Goal: Task Accomplishment & Management: Complete application form

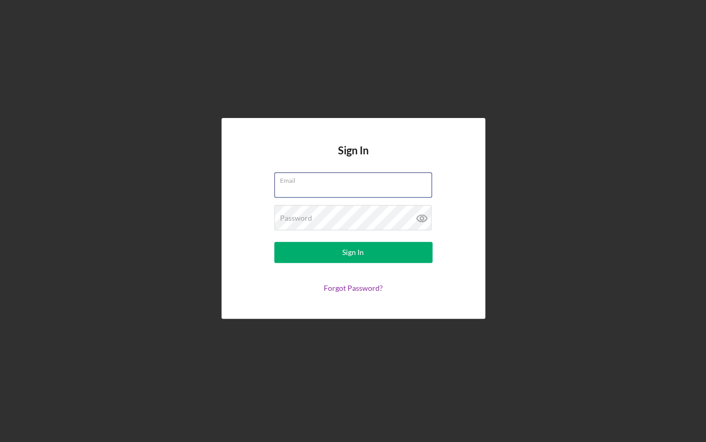
type input "[PERSON_NAME][EMAIL_ADDRESS][DOMAIN_NAME]"
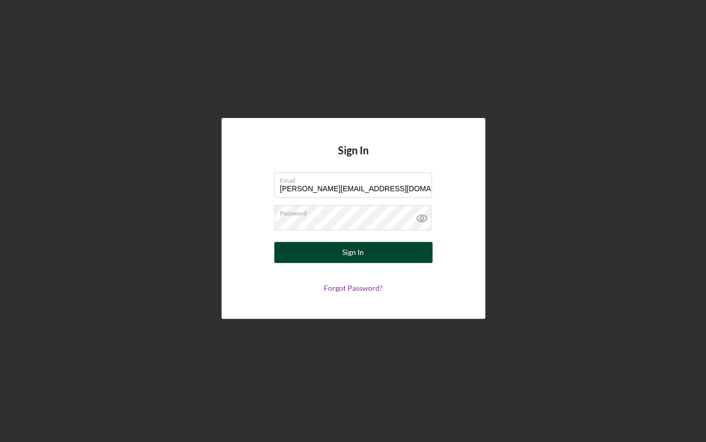
click at [333, 256] on button "Sign In" at bounding box center [353, 252] width 158 height 21
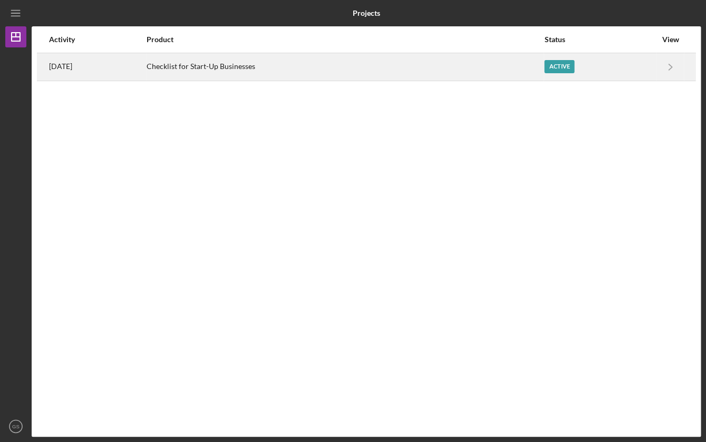
click at [568, 64] on div "Active" at bounding box center [559, 66] width 30 height 13
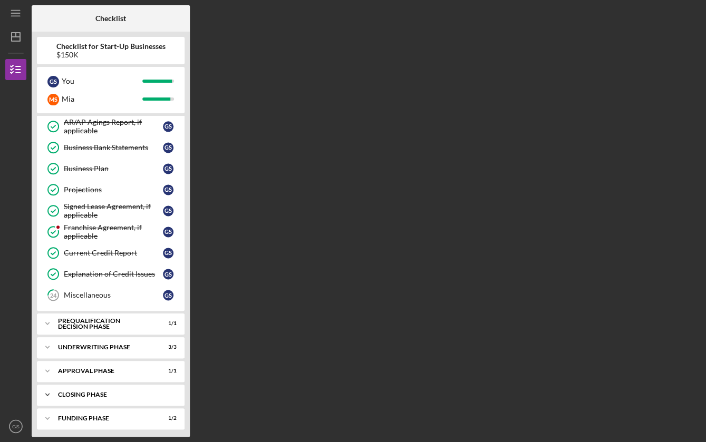
scroll to position [337, 0]
click at [87, 416] on div "Funding Phase" at bounding box center [114, 419] width 113 height 6
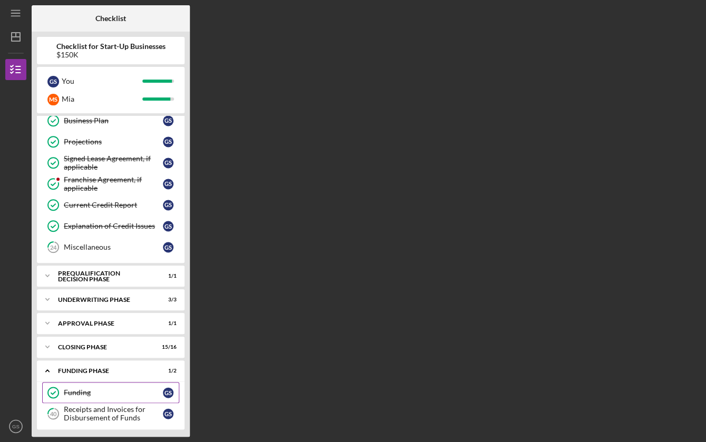
scroll to position [385, 0]
click at [91, 410] on div "Receipts and Invoices for Disbursement of Funds" at bounding box center [113, 414] width 99 height 17
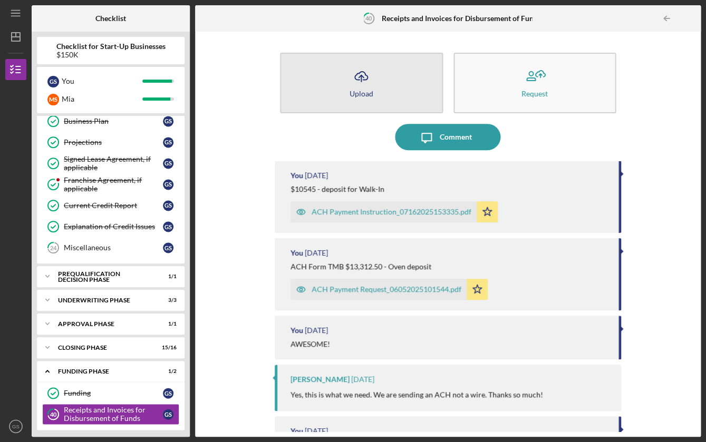
click at [369, 85] on icon "Icon/Upload" at bounding box center [361, 76] width 26 height 26
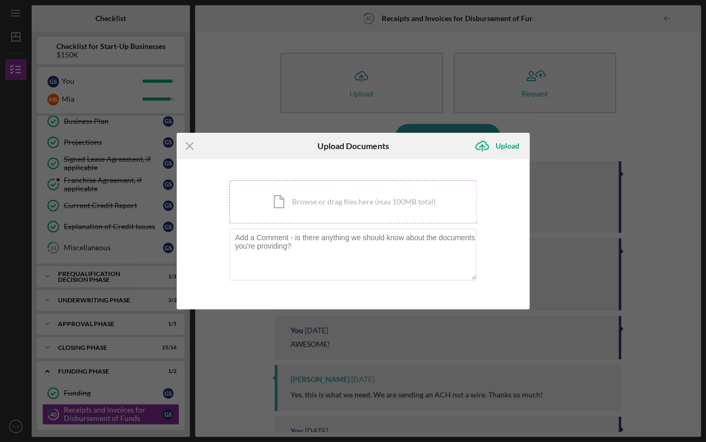
click at [359, 208] on div "Icon/Document Browse or drag files here (max 100MB total) Tap to choose files o…" at bounding box center [353, 201] width 248 height 43
click at [390, 203] on div "Icon/Document Browse or drag files here (max 100MB total) Tap to choose files o…" at bounding box center [353, 201] width 248 height 43
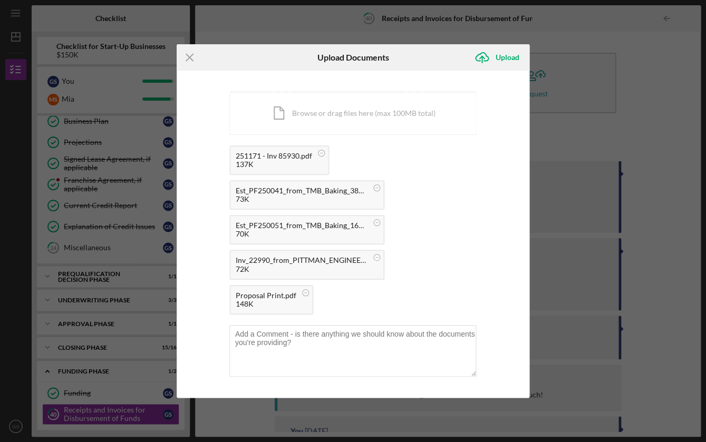
click at [267, 160] on div "251171 - Inv 85930.pdf" at bounding box center [274, 156] width 76 height 8
click at [323, 153] on rect at bounding box center [320, 153] width 3 height 1
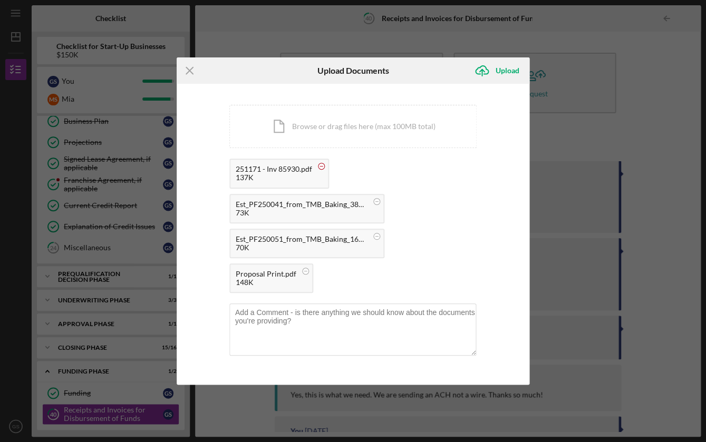
click at [322, 170] on circle at bounding box center [321, 166] width 6 height 6
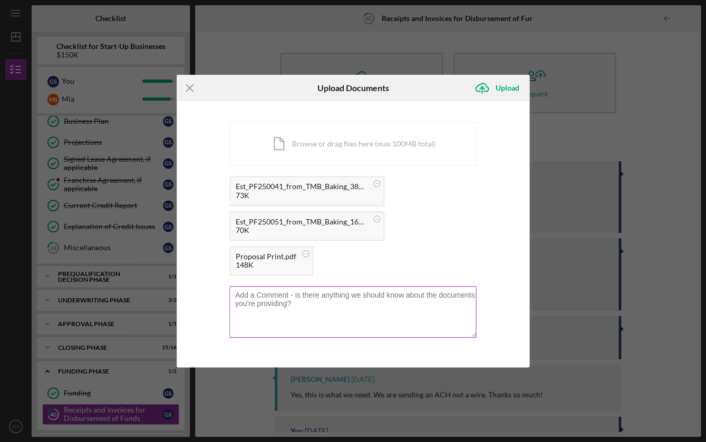
click at [319, 288] on textarea at bounding box center [352, 312] width 247 height 52
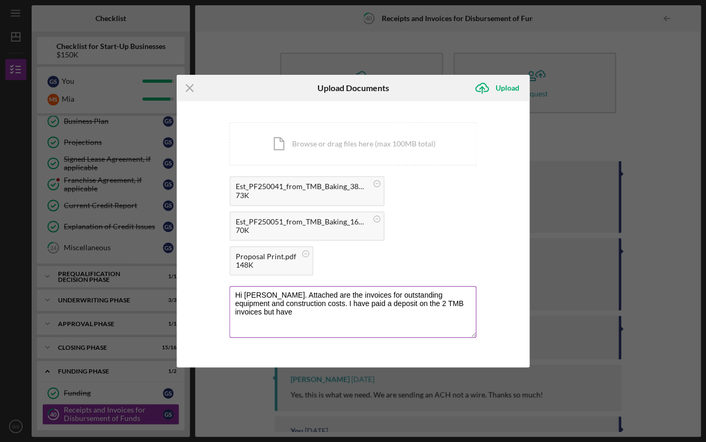
click at [338, 286] on textarea "Hi [PERSON_NAME]. Attached are the invoices for outstanding equipment and const…" at bounding box center [352, 312] width 247 height 52
click at [360, 287] on textarea "Hi [PERSON_NAME]. Attached are the invoices for outstanding equipment and const…" at bounding box center [352, 312] width 247 height 52
click at [296, 286] on textarea "Hi [PERSON_NAME]. Attached are the invoices for outstanding equipment and const…" at bounding box center [352, 312] width 247 height 52
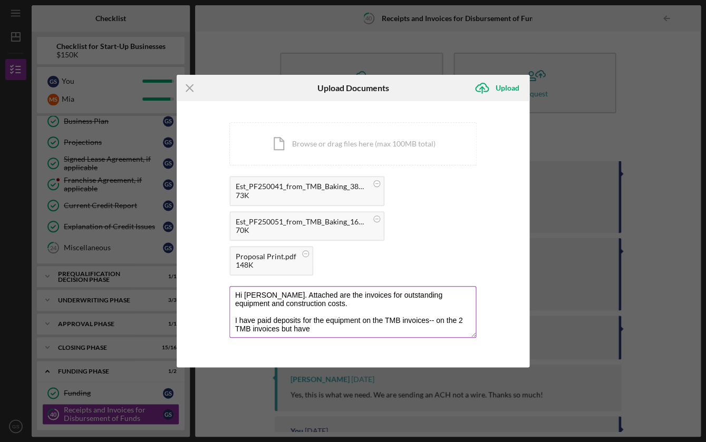
click at [385, 302] on textarea "Hi [PERSON_NAME]. Attached are the invoices for outstanding equipment and const…" at bounding box center [352, 312] width 247 height 52
click at [352, 309] on textarea "Hi [PERSON_NAME]. Attached are the invoices for outstanding equipment and const…" at bounding box center [352, 312] width 247 height 52
drag, startPoint x: 338, startPoint y: 311, endPoint x: 443, endPoint y: 299, distance: 105.0
click at [443, 299] on textarea "Hi [PERSON_NAME]. Attached are the invoices for outstanding equipment and const…" at bounding box center [352, 312] width 247 height 52
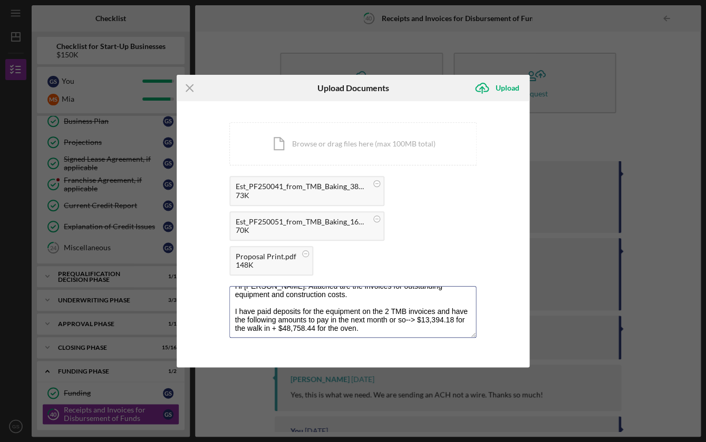
scroll to position [20, 0]
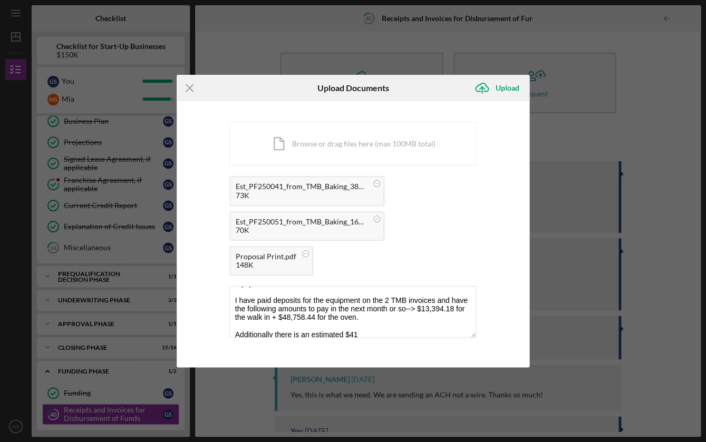
click at [296, 252] on div "Proposal Print.pdf" at bounding box center [266, 256] width 61 height 8
click at [296, 261] on div "148K" at bounding box center [266, 265] width 61 height 8
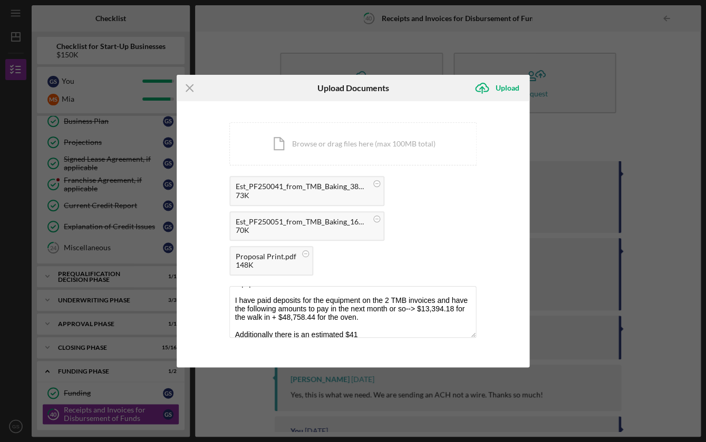
click at [296, 261] on div "148K" at bounding box center [266, 265] width 61 height 8
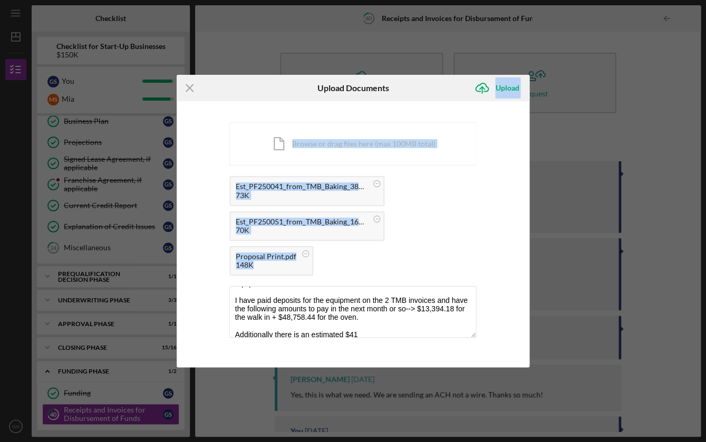
drag, startPoint x: 416, startPoint y: 105, endPoint x: 434, endPoint y: 391, distance: 286.2
click at [434, 400] on div "Icon/Menu Close Upload Documents Icon/Upload Upload You're uploading documents …" at bounding box center [353, 221] width 706 height 442
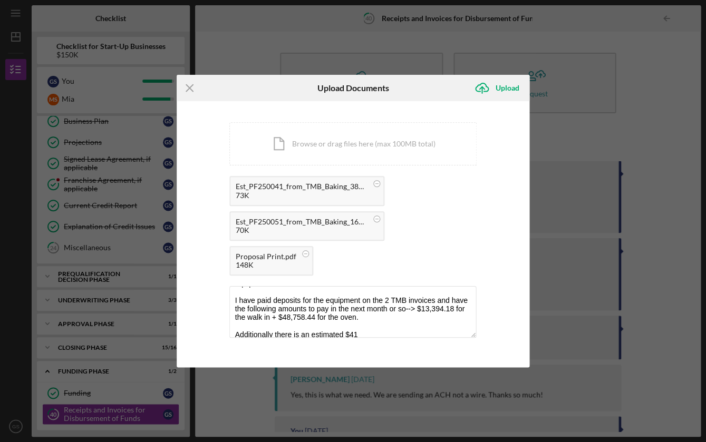
click at [434, 391] on div "Icon/Menu Close Upload Documents Icon/Upload Upload You're uploading documents …" at bounding box center [353, 221] width 706 height 442
click at [363, 316] on textarea "Hi [PERSON_NAME]. Attached are the invoices for outstanding equipment and const…" at bounding box center [352, 312] width 247 height 52
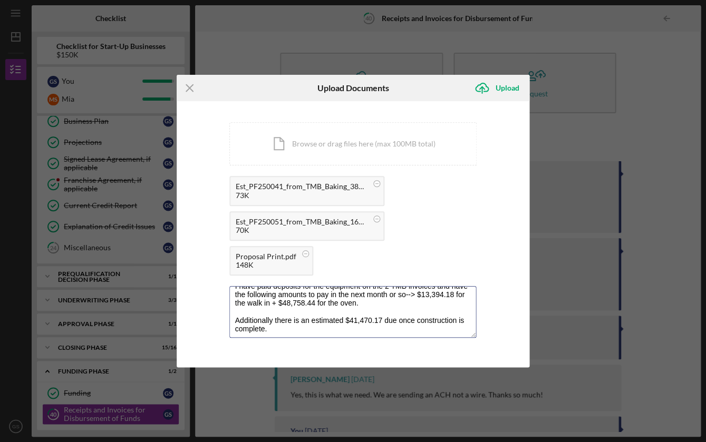
scroll to position [45, 0]
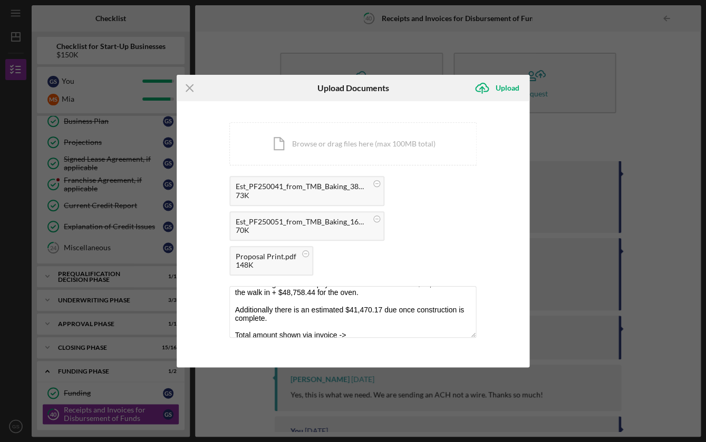
click at [362, 326] on div "You're uploading documents related to Receipts and Invoices for Disbursement of…" at bounding box center [353, 233] width 248 height 223
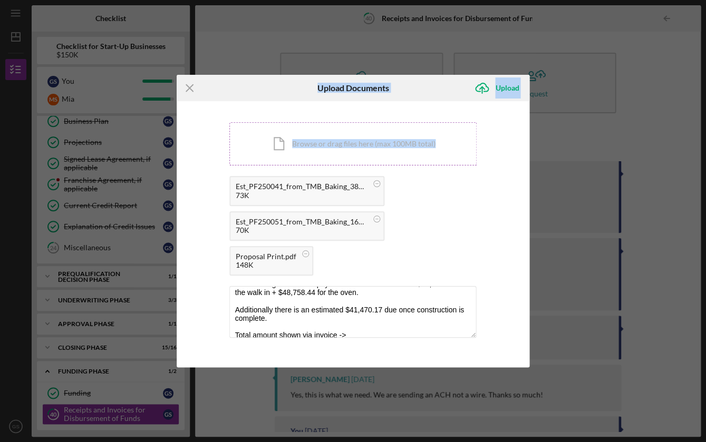
drag, startPoint x: 302, startPoint y: 102, endPoint x: 377, endPoint y: 177, distance: 106.6
click at [378, 179] on form "Icon/Menu Close Upload Documents Icon/Upload Upload You're uploading documents …" at bounding box center [353, 221] width 353 height 292
click at [365, 315] on textarea "Hi [PERSON_NAME]. Attached are the invoices for outstanding equipment and const…" at bounding box center [352, 312] width 247 height 52
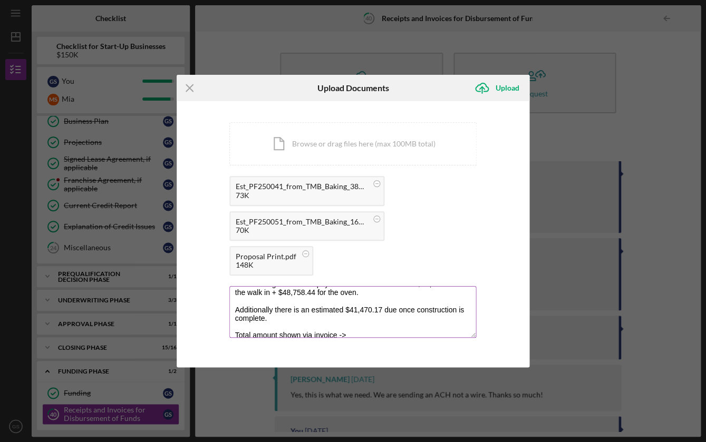
click at [365, 315] on textarea "Hi [PERSON_NAME]. Attached are the invoices for outstanding equipment and const…" at bounding box center [352, 312] width 247 height 52
paste textarea "103,622.62"
click at [346, 315] on textarea "Hi [PERSON_NAME]. Attached are the invoices for outstanding equipment and const…" at bounding box center [352, 312] width 247 height 52
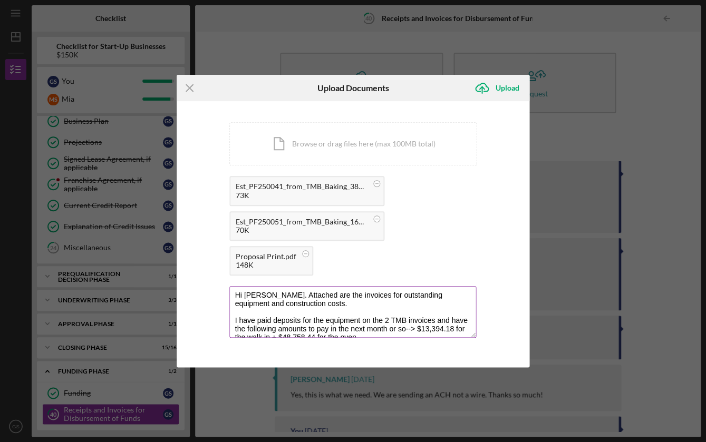
scroll to position [0, 0]
type textarea "Hi [PERSON_NAME]. Attached are the invoices for outstanding equipment and const…"
click at [490, 101] on icon "Icon/Upload" at bounding box center [482, 88] width 26 height 26
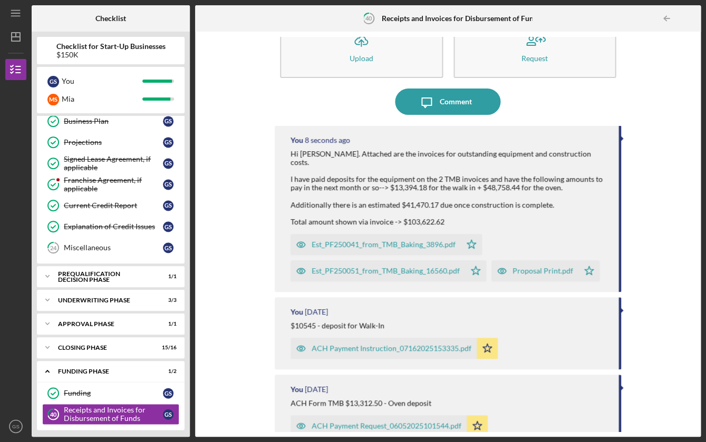
scroll to position [36, 0]
